Goal: Task Accomplishment & Management: Complete application form

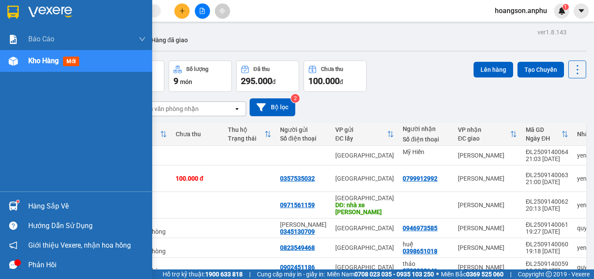
click at [10, 58] on img at bounding box center [13, 61] width 9 height 9
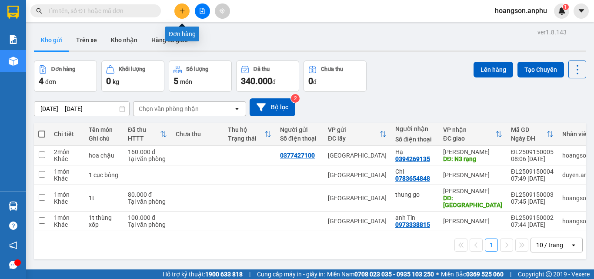
click at [183, 13] on icon "plus" at bounding box center [182, 11] width 6 height 6
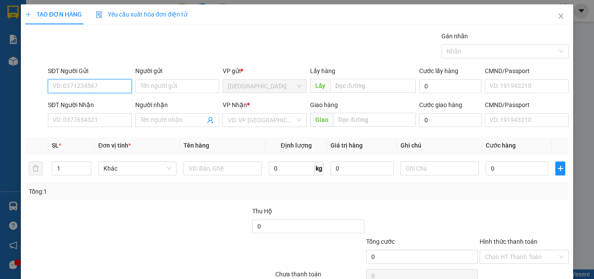
click at [104, 91] on input "SĐT Người Gửi" at bounding box center [90, 86] width 84 height 14
paste input "0896731278"
type input "0896731278"
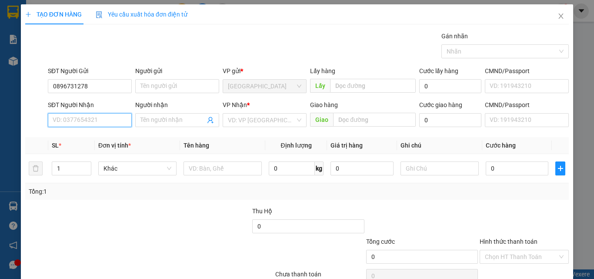
click at [90, 121] on input "SĐT Người Nhận" at bounding box center [90, 120] width 84 height 14
paste input "0896731278"
type input "0896731278"
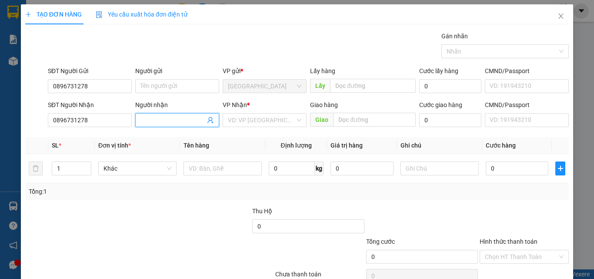
click at [176, 123] on input "Người nhận" at bounding box center [172, 120] width 65 height 10
click at [284, 121] on input "search" at bounding box center [261, 119] width 67 height 13
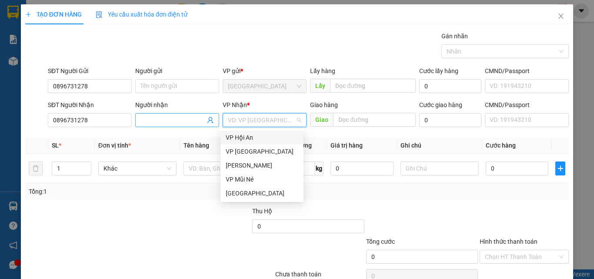
click at [158, 123] on input "Người nhận" at bounding box center [172, 120] width 65 height 10
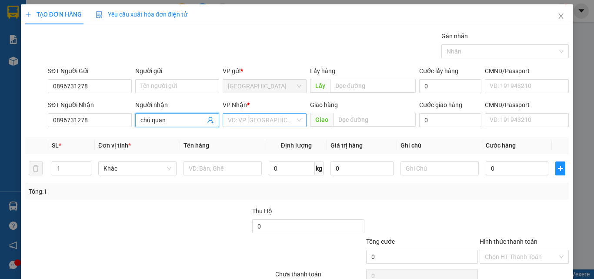
type input "chú quan"
click at [251, 120] on input "search" at bounding box center [261, 119] width 67 height 13
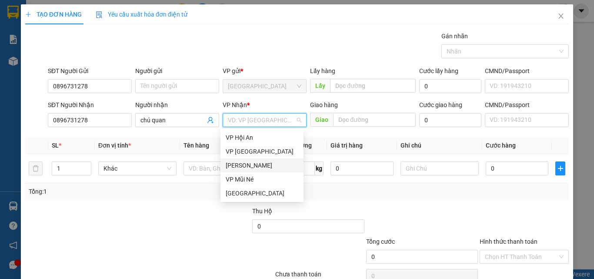
click at [245, 164] on div "[PERSON_NAME]" at bounding box center [262, 165] width 73 height 10
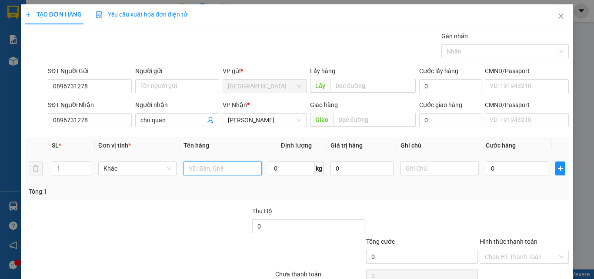
click at [221, 162] on input "text" at bounding box center [222, 168] width 78 height 14
type input "xe máy"
click at [509, 168] on input "0" at bounding box center [517, 168] width 63 height 14
type input "30"
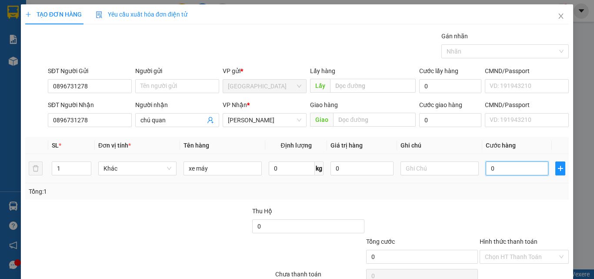
type input "30"
type input "300"
type input "3.000"
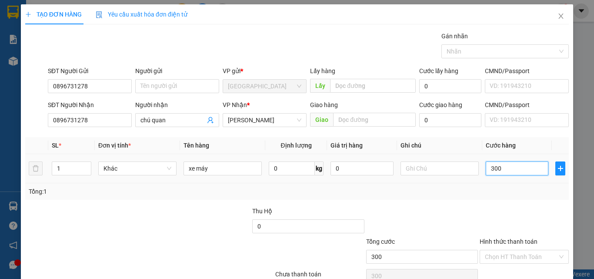
type input "3.000"
type input "300"
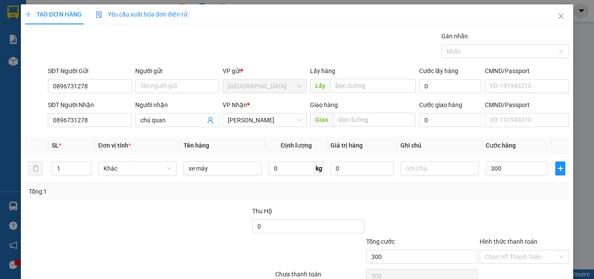
type input "300.000"
click at [524, 209] on div at bounding box center [524, 221] width 91 height 30
click at [518, 258] on input "Hình thức thanh toán" at bounding box center [521, 256] width 73 height 13
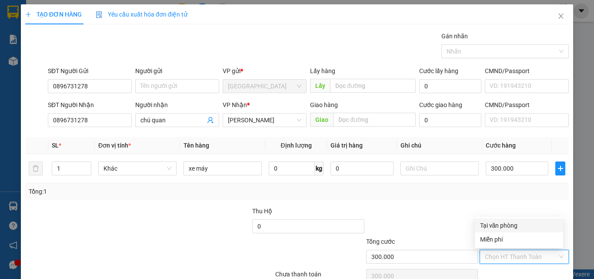
click at [512, 227] on div "Tại văn phòng" at bounding box center [519, 225] width 78 height 10
type input "0"
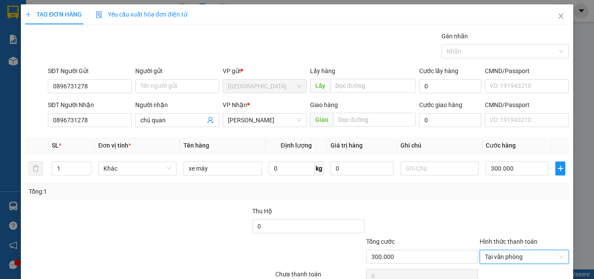
scroll to position [43, 0]
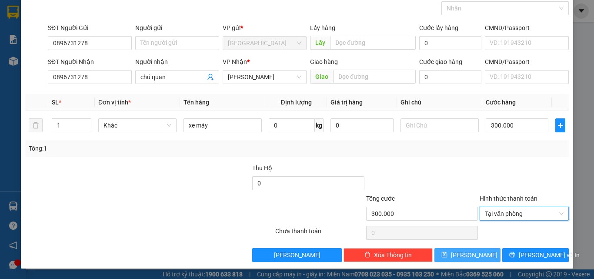
click at [467, 255] on span "Lưu" at bounding box center [474, 255] width 47 height 10
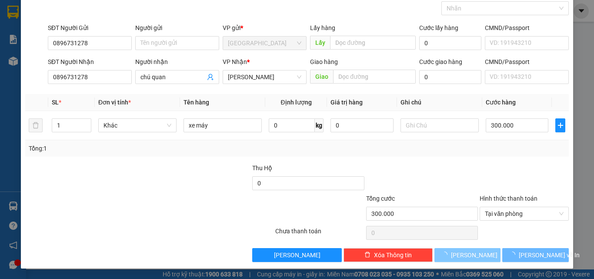
type input "0"
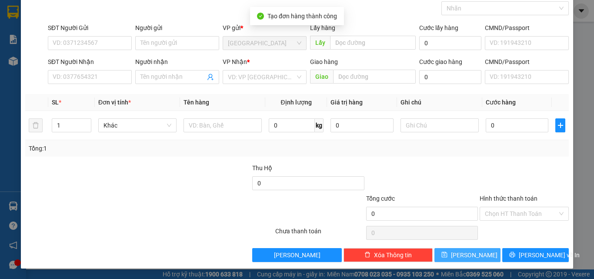
scroll to position [0, 0]
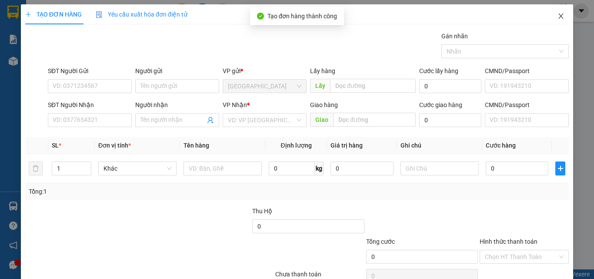
click at [557, 20] on icon "close" at bounding box center [560, 16] width 7 height 7
